Goal: Task Accomplishment & Management: Use online tool/utility

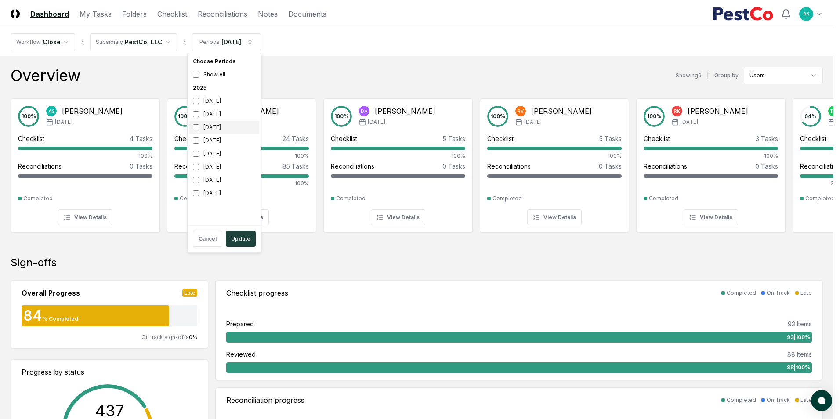
click at [199, 127] on div "[DATE]" at bounding box center [224, 127] width 70 height 13
click at [193, 115] on div "[DATE]" at bounding box center [224, 114] width 70 height 13
click at [236, 240] on button "Update" at bounding box center [241, 239] width 30 height 16
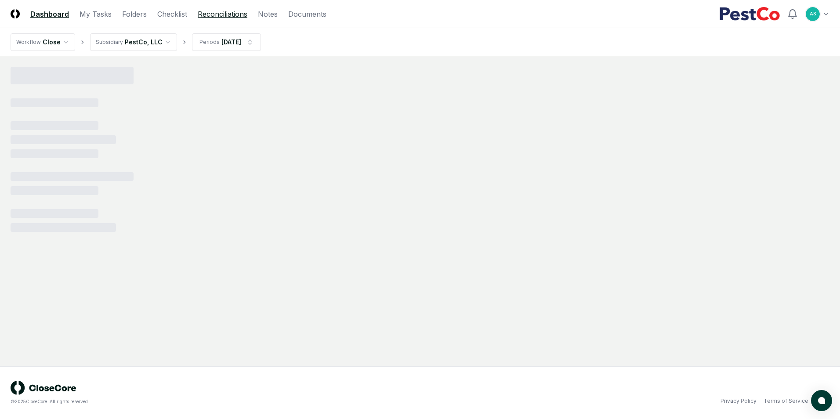
click at [220, 11] on link "Reconciliations" at bounding box center [223, 14] width 50 height 11
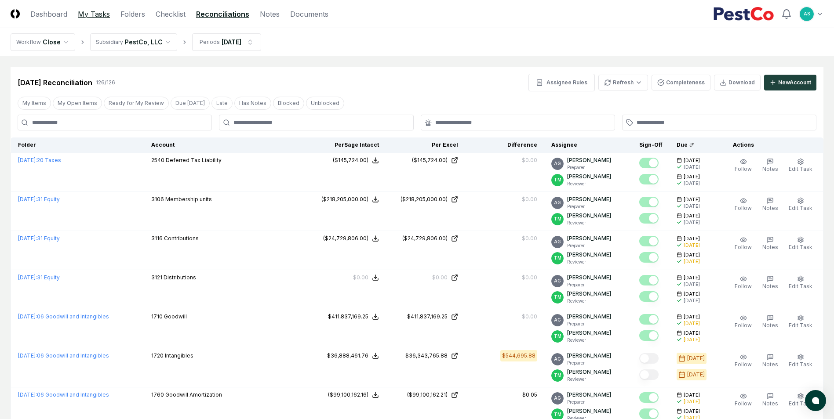
click at [97, 13] on link "My Tasks" at bounding box center [94, 14] width 32 height 11
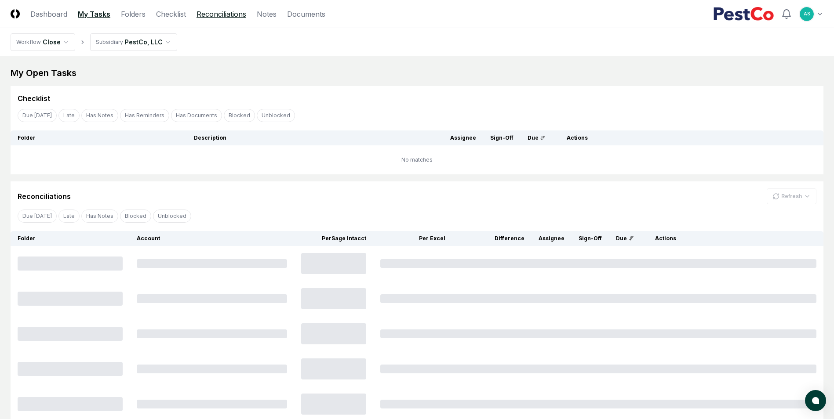
click at [238, 14] on link "Reconciliations" at bounding box center [221, 14] width 50 height 11
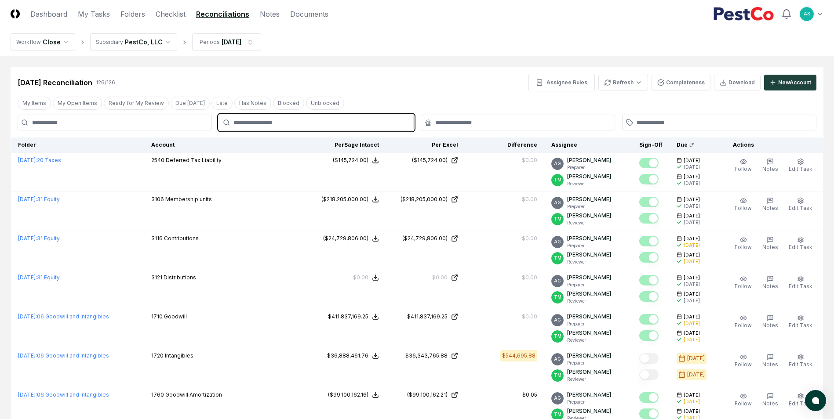
click at [290, 120] on input "text" at bounding box center [320, 123] width 174 height 8
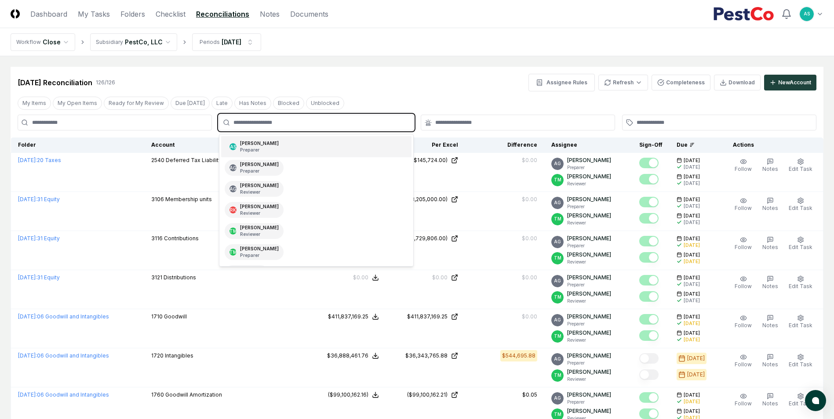
click at [279, 147] on div "AS [PERSON_NAME] Preparer" at bounding box center [316, 146] width 190 height 21
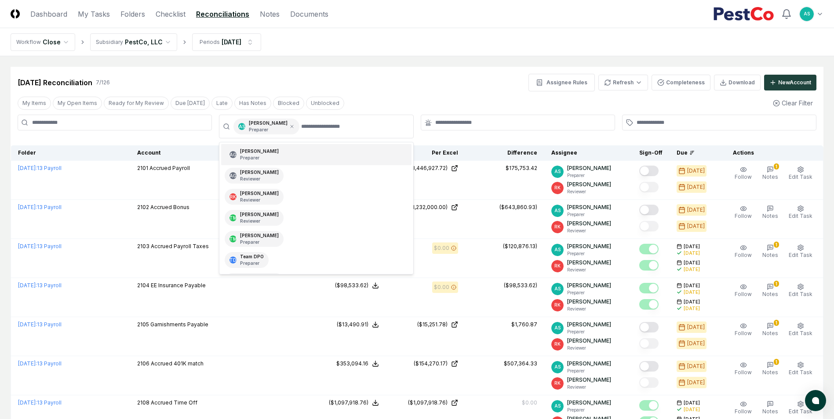
click at [464, 77] on div "[DATE] Reconciliation 7 / 126 Assignee Rules Refresh Completeness Download New …" at bounding box center [417, 83] width 798 height 18
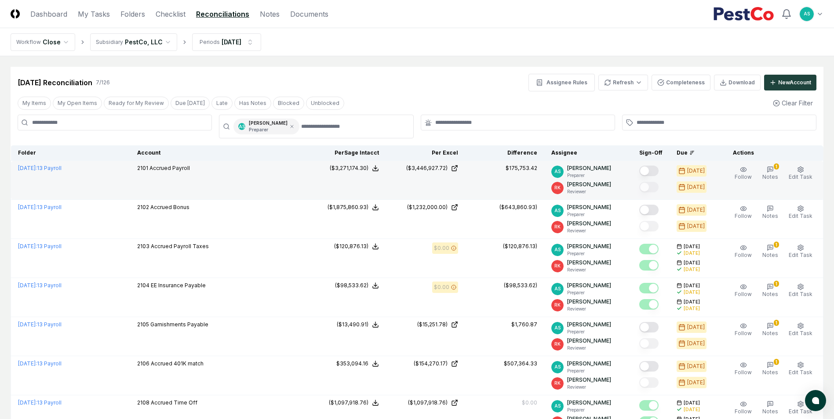
click at [652, 175] on button "Mark complete" at bounding box center [648, 171] width 19 height 11
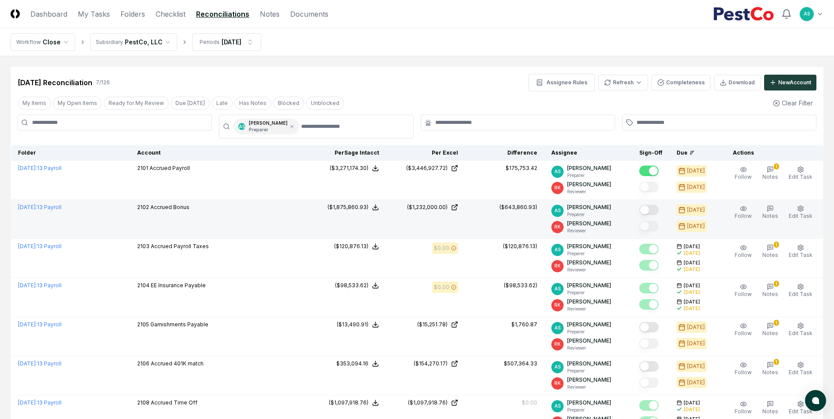
click at [650, 212] on button "Mark complete" at bounding box center [648, 210] width 19 height 11
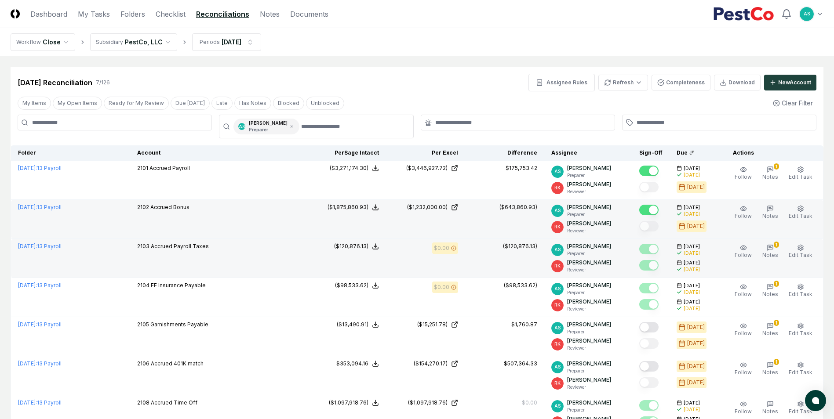
scroll to position [79, 0]
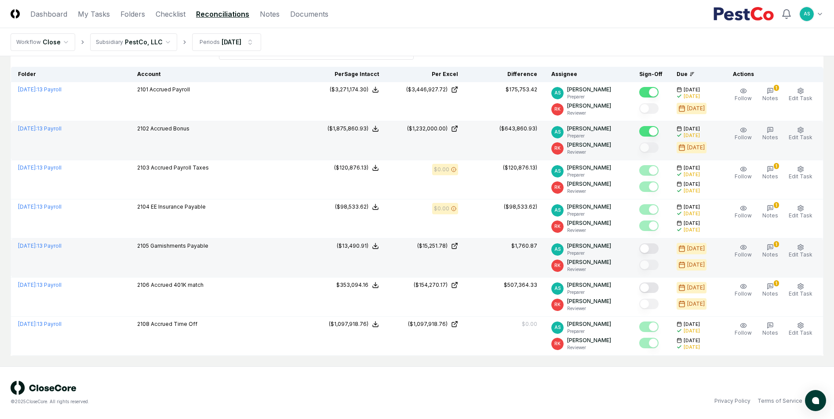
click at [652, 254] on div at bounding box center [648, 249] width 19 height 12
click at [649, 251] on button "Mark complete" at bounding box center [648, 248] width 19 height 11
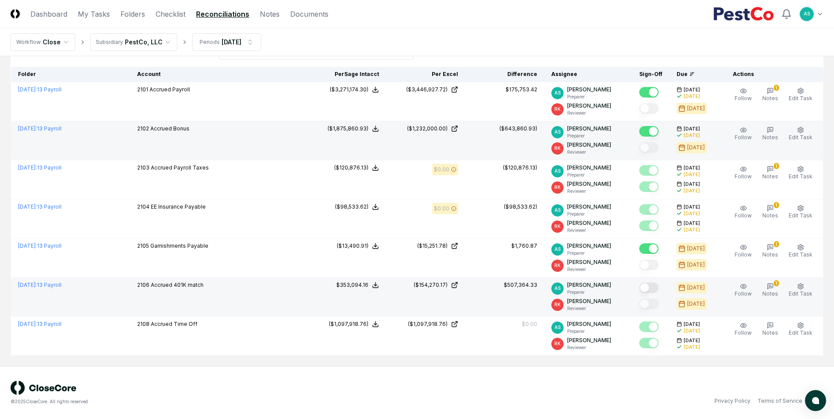
click at [654, 287] on button "Mark complete" at bounding box center [648, 288] width 19 height 11
click at [770, 283] on icon "button" at bounding box center [769, 286] width 7 height 7
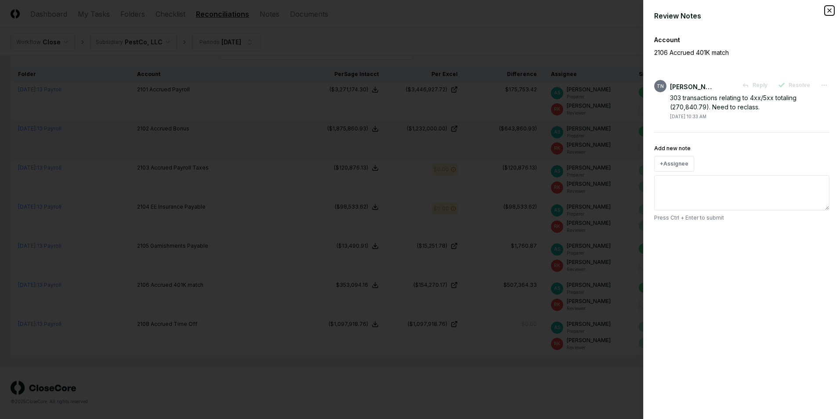
click at [826, 11] on icon "button" at bounding box center [829, 10] width 7 height 7
